Goal: Navigation & Orientation: Find specific page/section

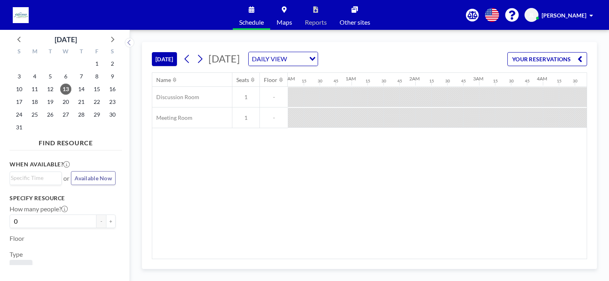
scroll to position [0, 574]
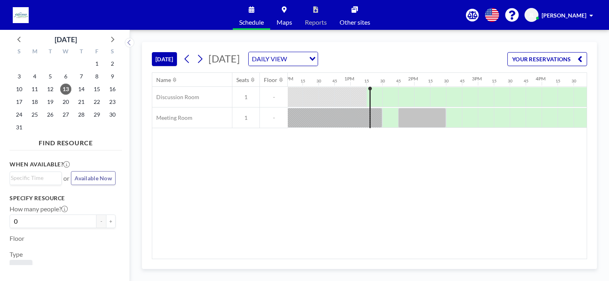
scroll to position [0, 744]
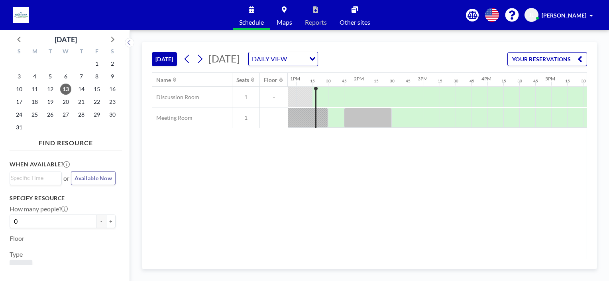
scroll to position [0, 829]
